Goal: Check status: Check status

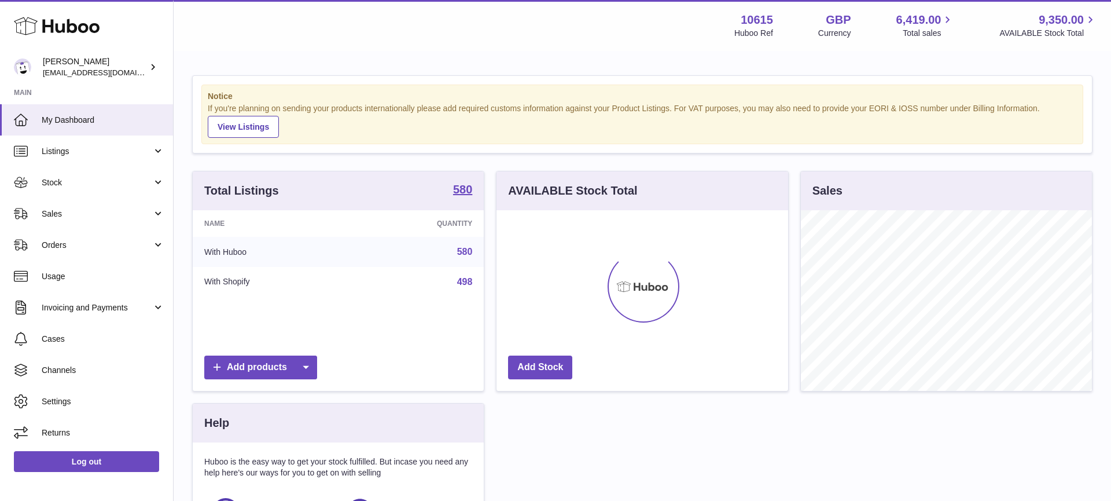
scroll to position [181, 292]
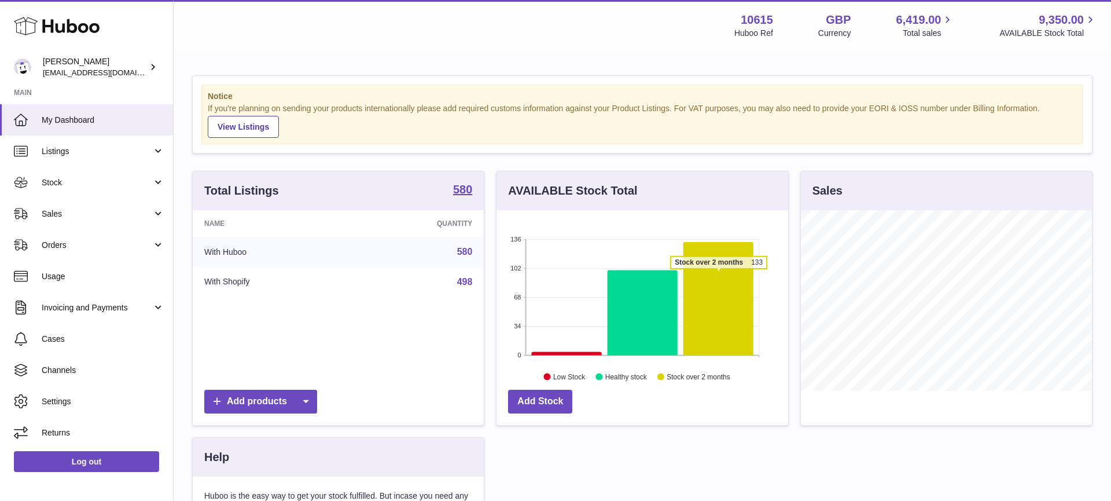
click at [719, 274] on icon at bounding box center [718, 298] width 70 height 113
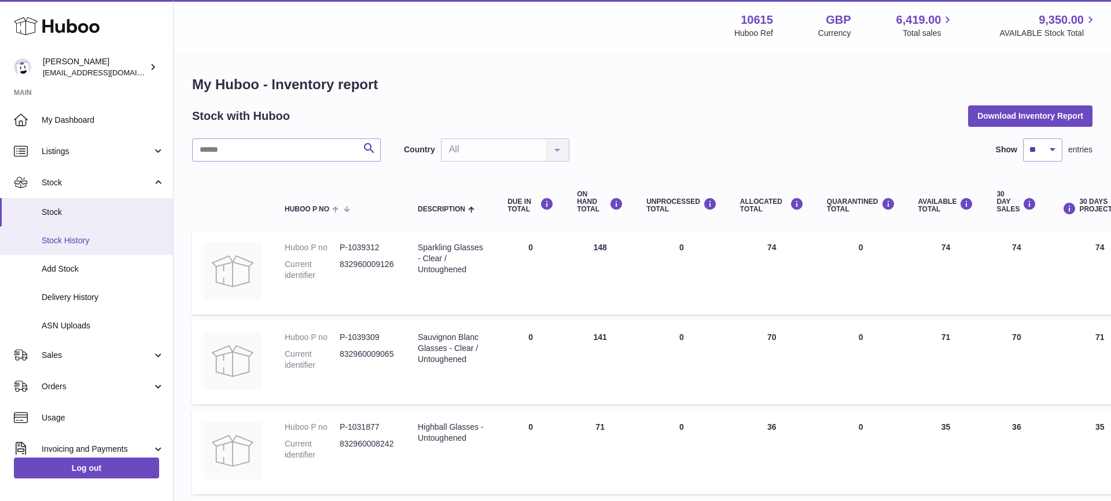
click at [53, 242] on span "Stock History" at bounding box center [103, 240] width 123 height 11
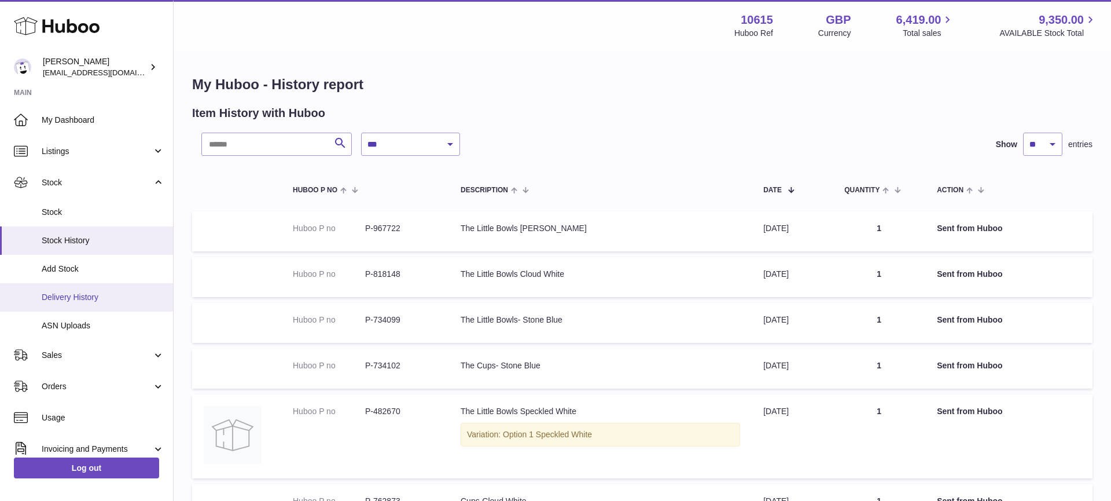
click at [95, 301] on span "Delivery History" at bounding box center [103, 297] width 123 height 11
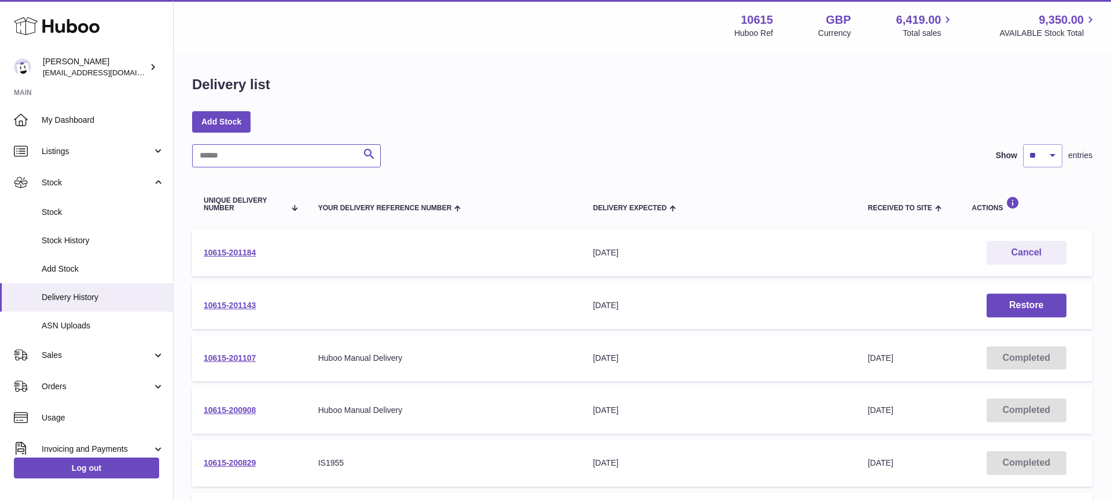
drag, startPoint x: 315, startPoint y: 165, endPoint x: 321, endPoint y: 160, distance: 7.8
click at [315, 165] on input "text" at bounding box center [286, 155] width 189 height 23
paste input "**********"
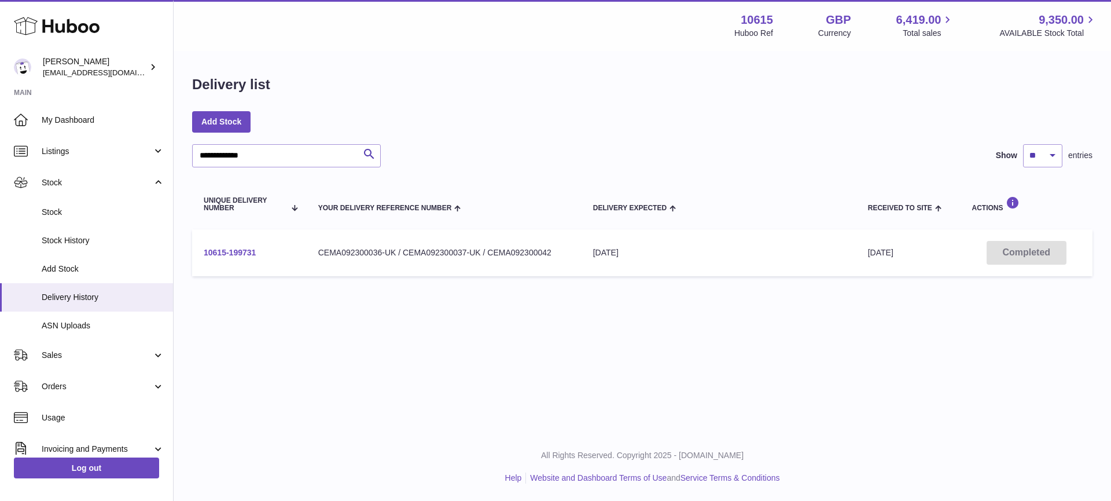
drag, startPoint x: 279, startPoint y: 253, endPoint x: 205, endPoint y: 256, distance: 73.6
click at [205, 256] on td "10615-199731" at bounding box center [249, 252] width 115 height 47
copy link "10615-199731"
click at [335, 155] on input "**********" at bounding box center [286, 155] width 189 height 23
paste input "****"
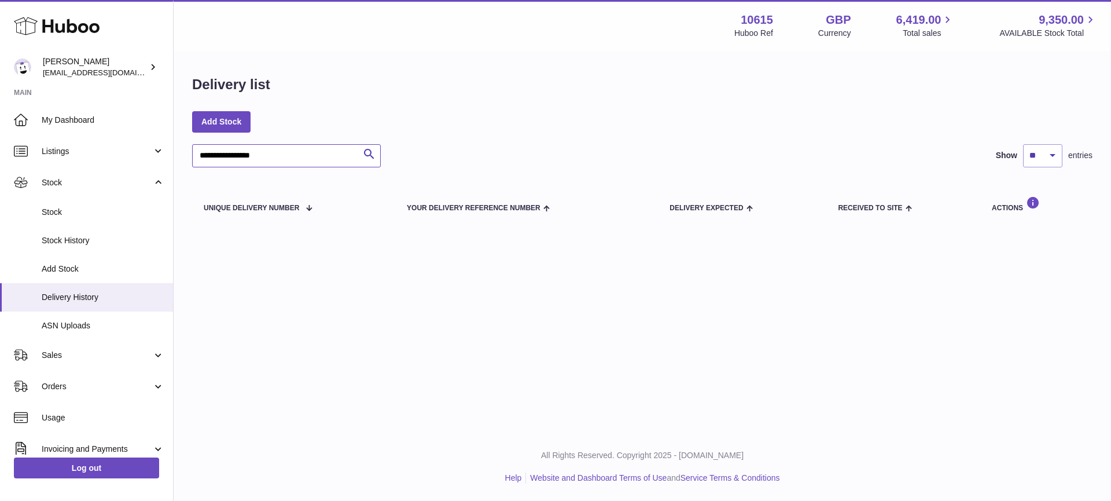
drag, startPoint x: 208, startPoint y: 157, endPoint x: 178, endPoint y: 156, distance: 29.5
click at [177, 156] on div "**********" at bounding box center [642, 152] width 937 height 200
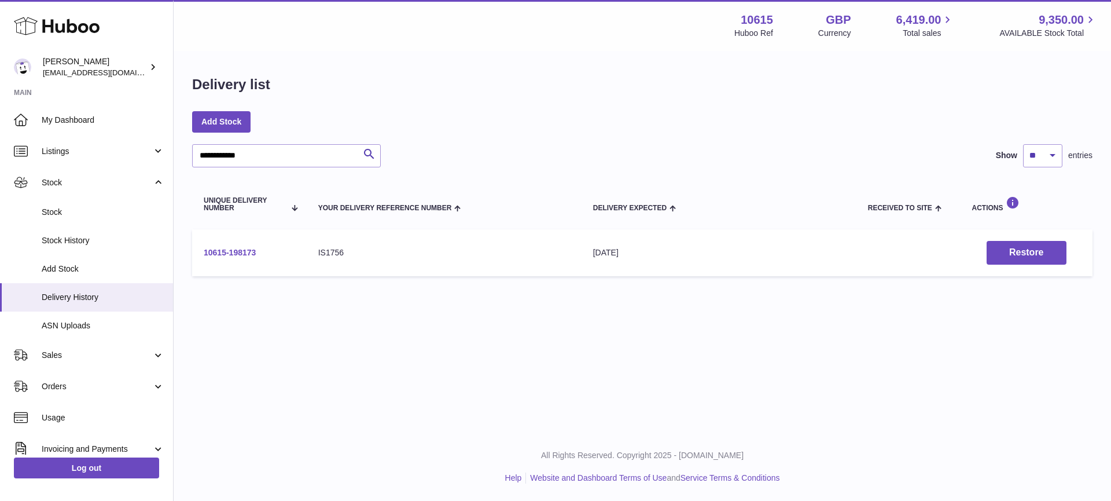
click at [255, 253] on link "10615-198173" at bounding box center [230, 252] width 52 height 9
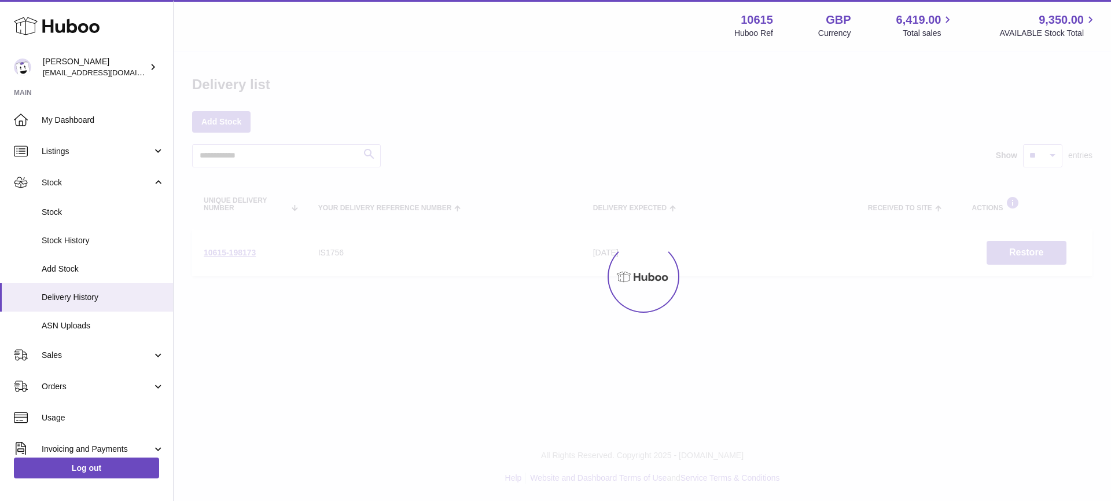
click at [295, 156] on div at bounding box center [642, 276] width 937 height 448
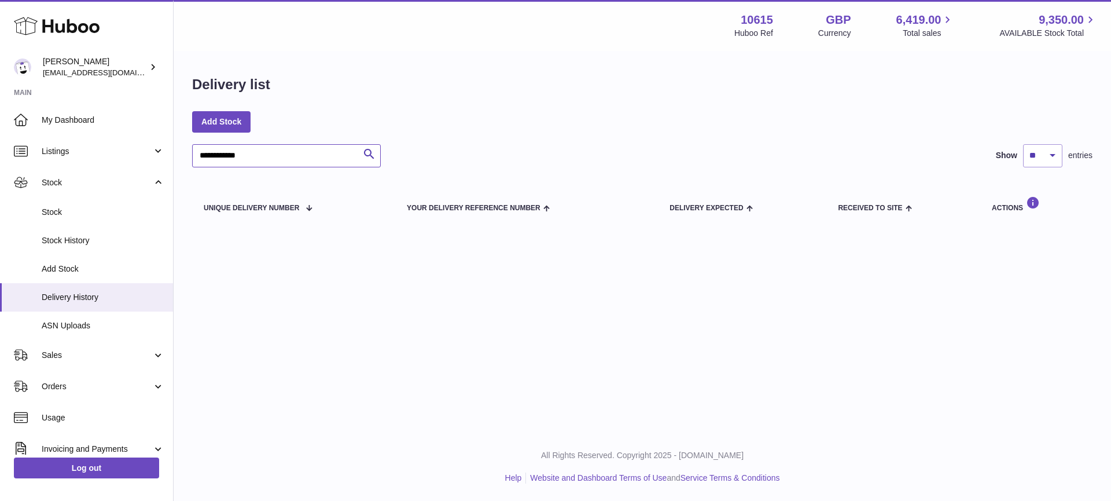
click at [295, 156] on input "**********" at bounding box center [286, 155] width 189 height 23
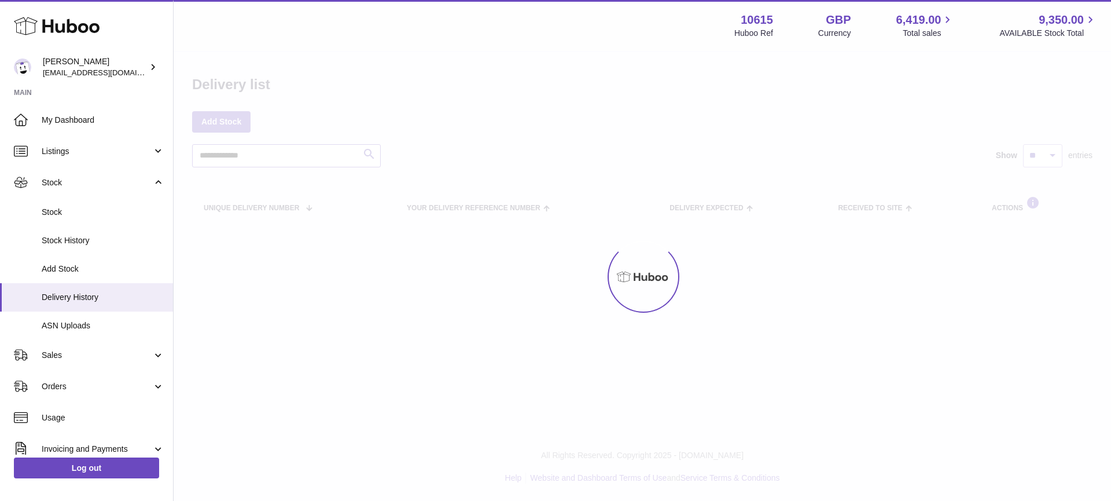
type input "**********"
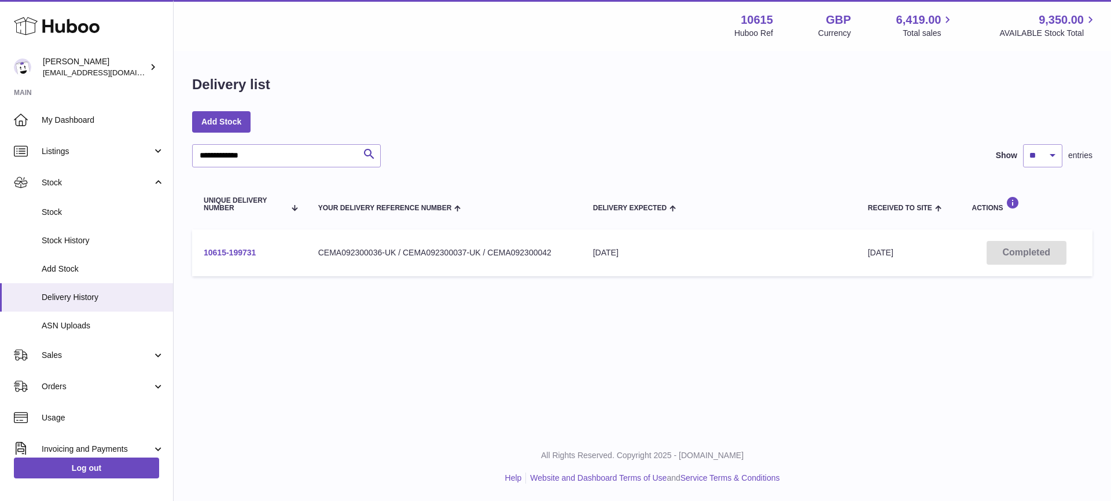
click at [233, 248] on link "10615-199731" at bounding box center [230, 252] width 52 height 9
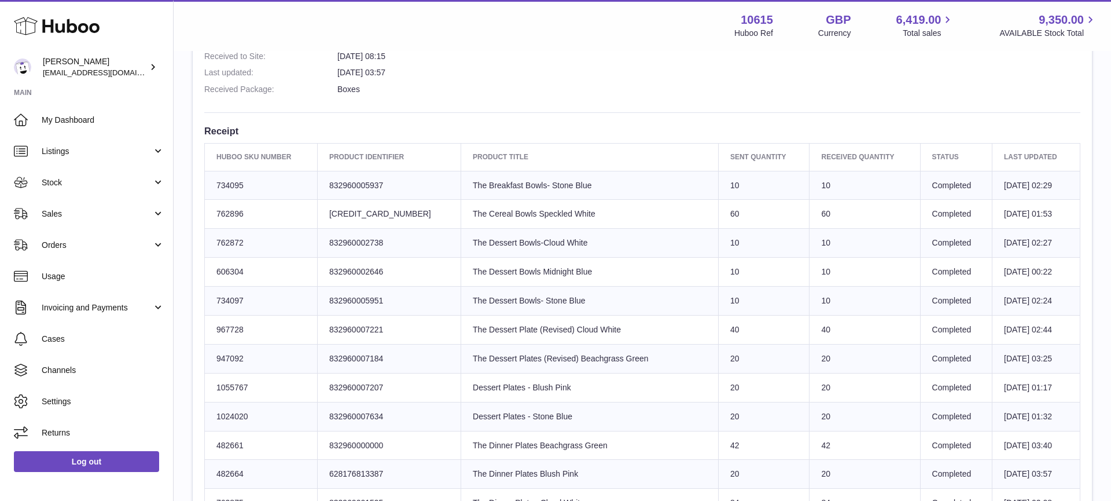
scroll to position [904, 0]
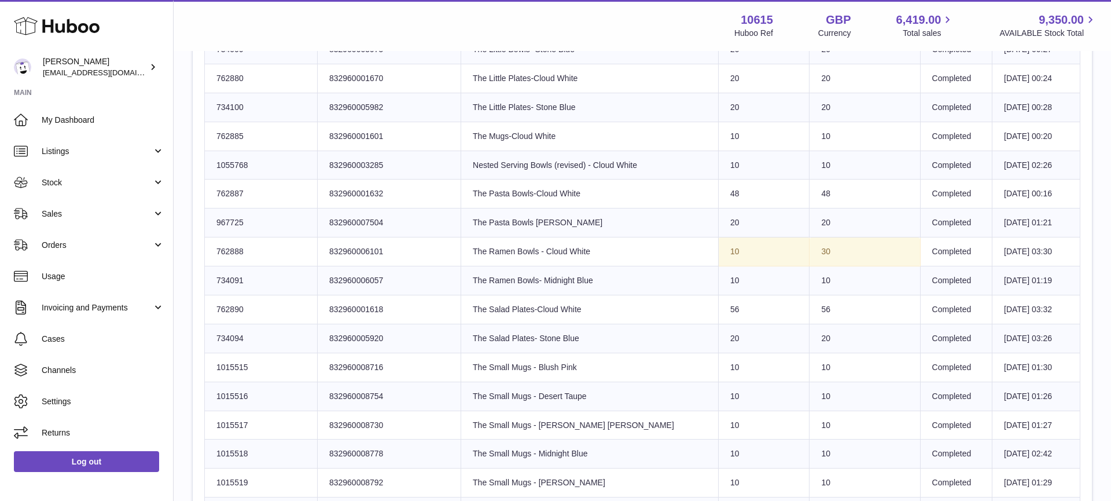
click at [825, 251] on td "30" at bounding box center [865, 251] width 111 height 29
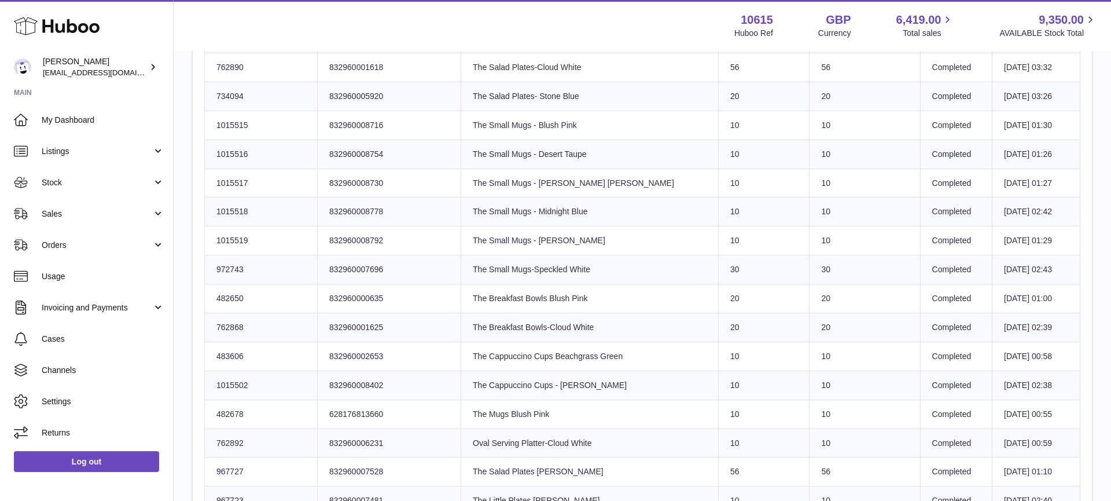
scroll to position [1505, 0]
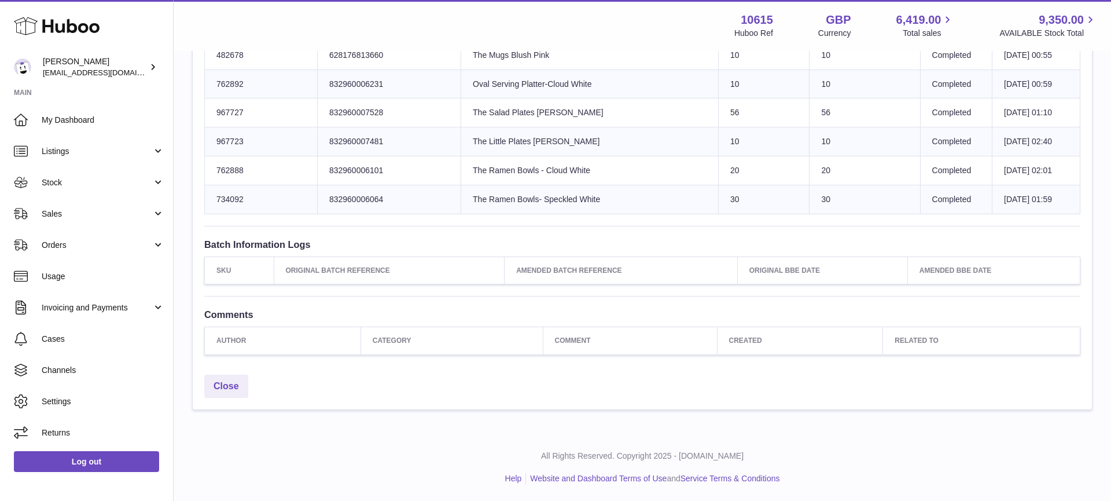
click at [602, 201] on td "Product title The Ramen Bowls- Speckled White" at bounding box center [589, 199] width 257 height 29
drag, startPoint x: 597, startPoint y: 198, endPoint x: 463, endPoint y: 203, distance: 133.8
click at [462, 205] on td "Product title The Ramen Bowls- Speckled White" at bounding box center [589, 199] width 257 height 29
click at [468, 198] on td "Product title The Ramen Bowls- Speckled White" at bounding box center [589, 199] width 257 height 29
drag, startPoint x: 468, startPoint y: 197, endPoint x: 539, endPoint y: 236, distance: 80.5
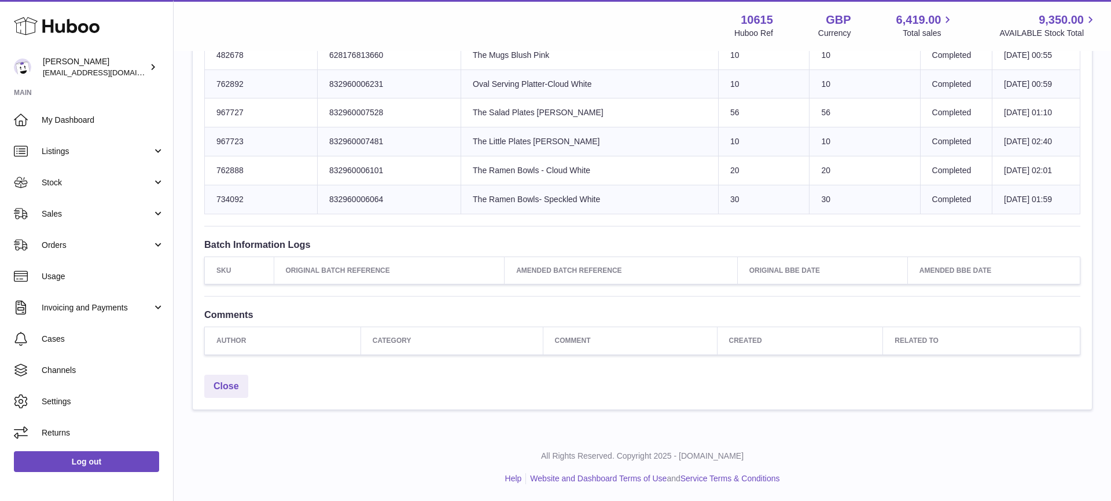
click at [582, 198] on td "Product title The Ramen Bowls- Speckled White" at bounding box center [589, 199] width 257 height 29
copy td "Ramen Bowls- Speckled White"
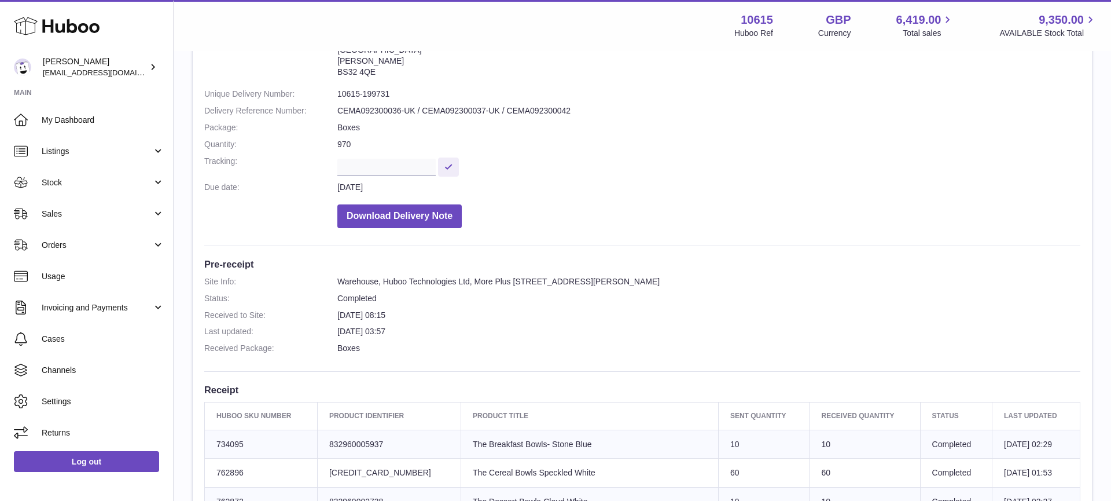
scroll to position [0, 0]
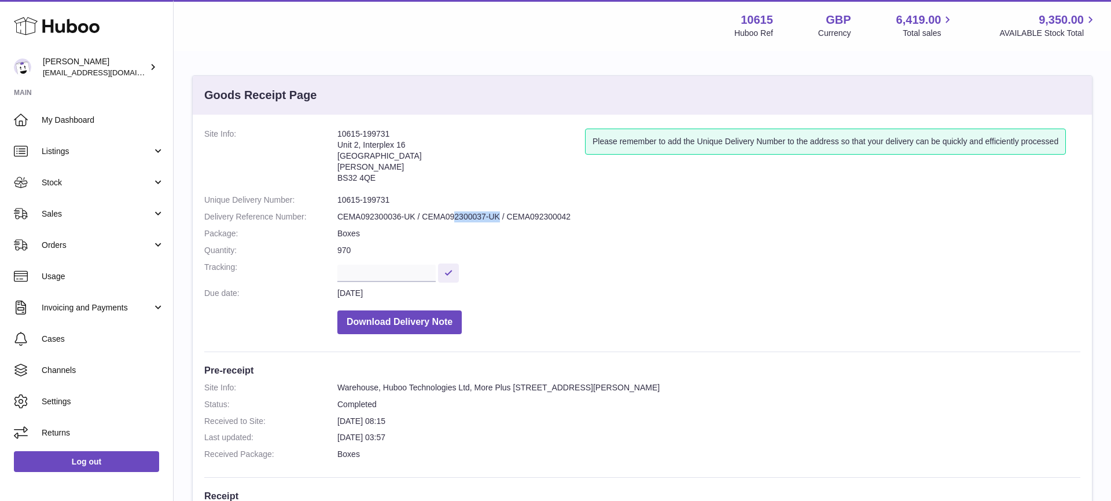
drag, startPoint x: 499, startPoint y: 214, endPoint x: 454, endPoint y: 215, distance: 45.1
click at [454, 215] on dd "CEMA092300036-UK / CEMA092300037-UK / CEMA092300042" at bounding box center [708, 216] width 743 height 11
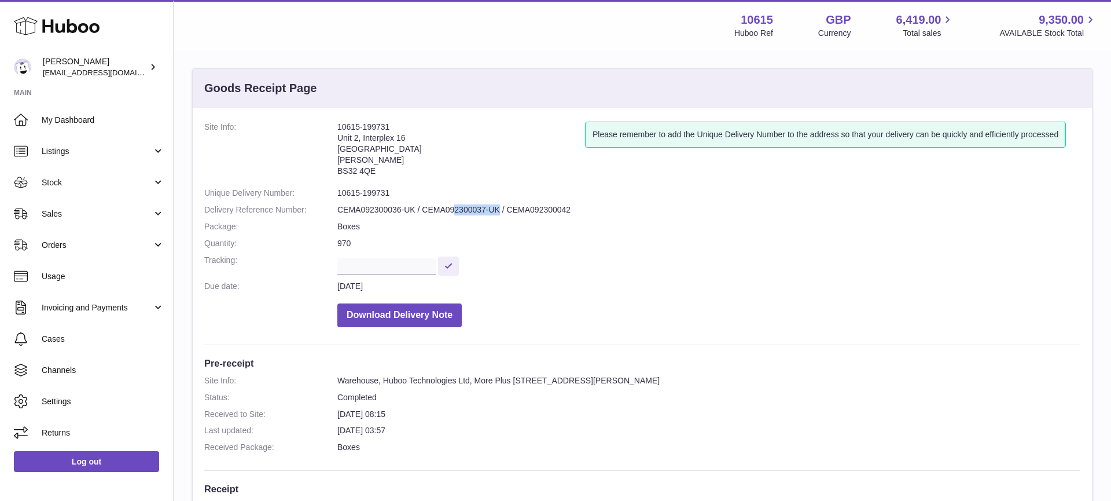
scroll to position [10, 0]
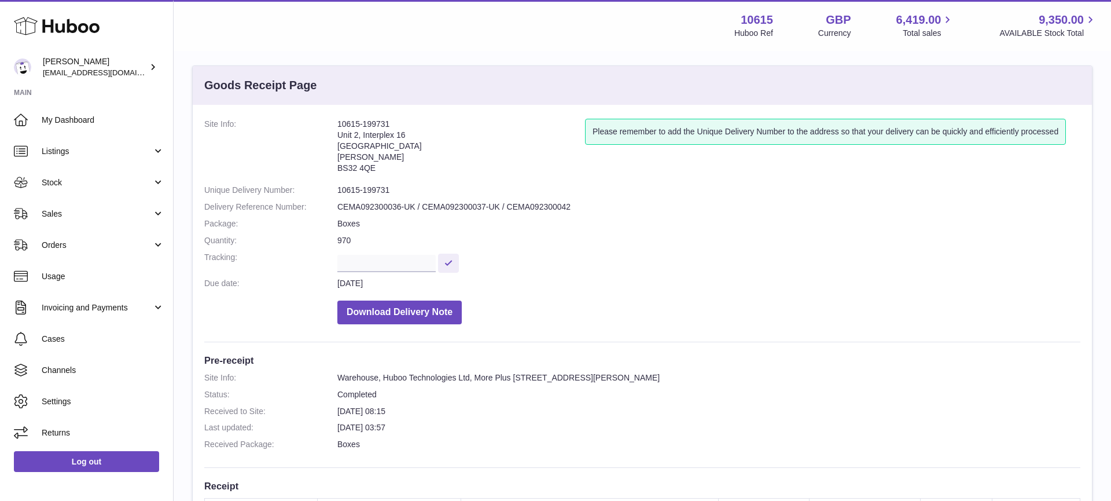
click at [435, 209] on dd "CEMA092300036-UK / CEMA092300037-UK / CEMA092300042" at bounding box center [708, 206] width 743 height 11
drag, startPoint x: 424, startPoint y: 206, endPoint x: 499, endPoint y: 208, distance: 74.7
click at [501, 208] on dd "CEMA092300036-UK / CEMA092300037-UK / CEMA092300042" at bounding box center [708, 208] width 743 height 11
copy dd "CEMA092300037-[GEOGRAPHIC_DATA]"
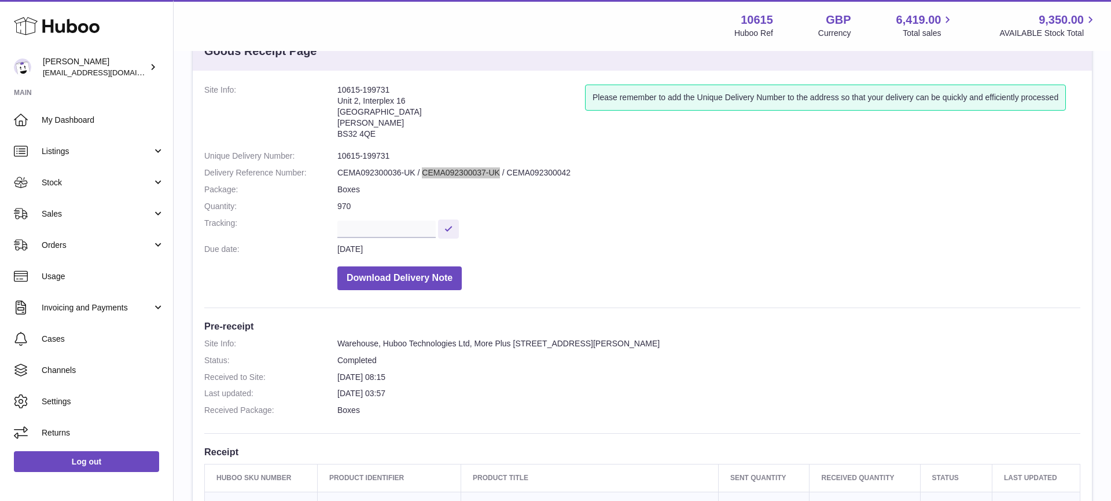
scroll to position [0, 0]
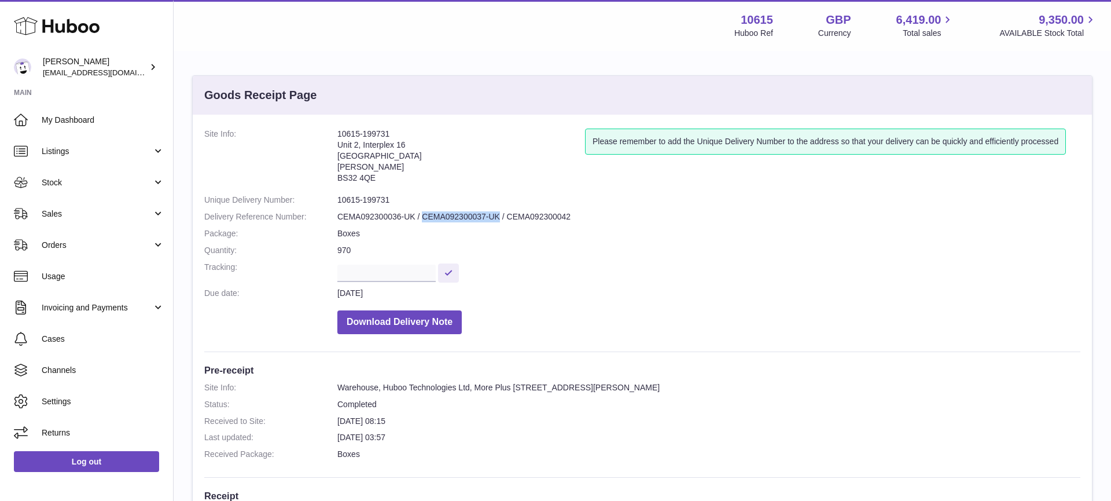
drag, startPoint x: 339, startPoint y: 134, endPoint x: 405, endPoint y: 135, distance: 66.0
click at [405, 135] on dl "Site Info: 10615-199731 [STREET_ADDRESS][PERSON_NAME] Please remember to add th…" at bounding box center [642, 233] width 876 height 211
copy dl "10615-199731"
